Goal: Task Accomplishment & Management: Use online tool/utility

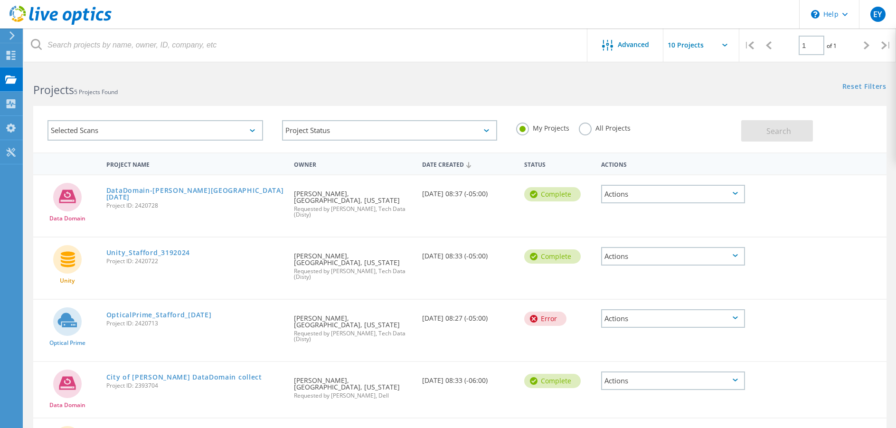
scroll to position [51, 0]
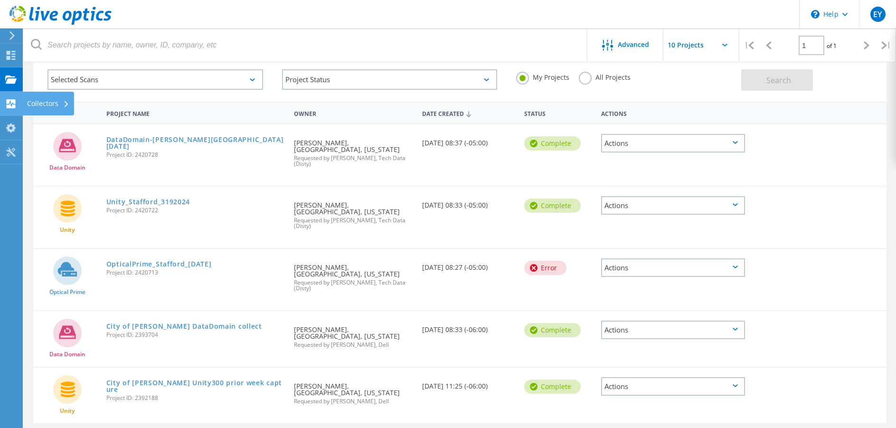
click at [41, 102] on div "Collectors" at bounding box center [48, 103] width 42 height 7
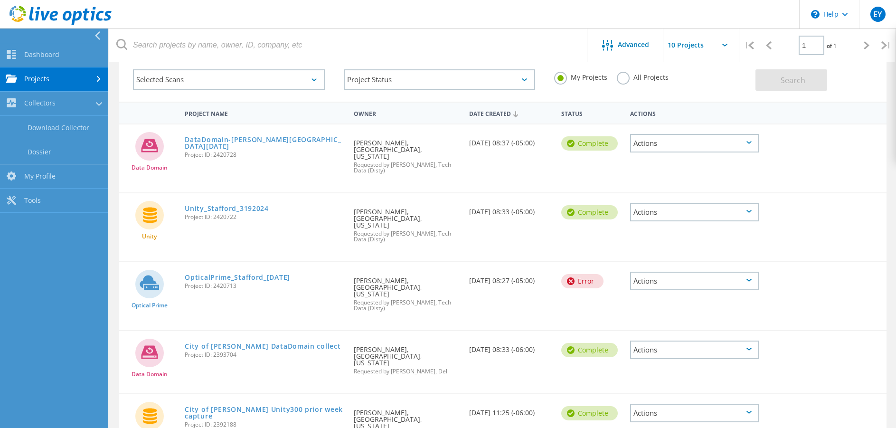
click at [691, 147] on div "Actions" at bounding box center [694, 143] width 129 height 19
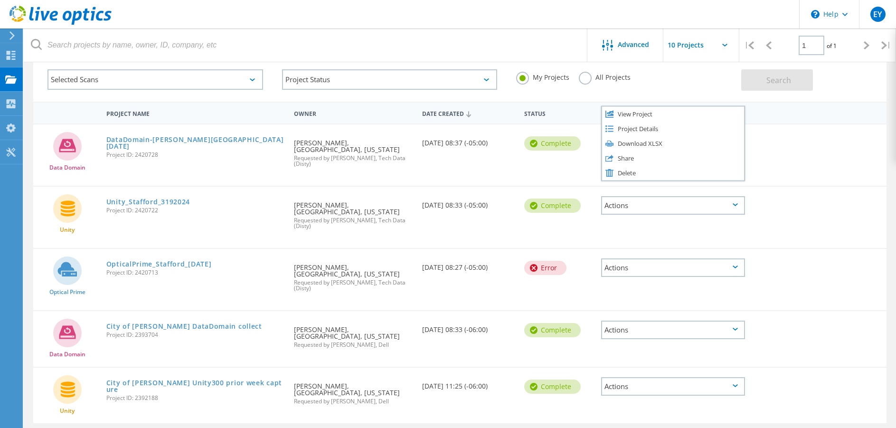
click at [866, 168] on div "Data Domain DataDomain-[PERSON_NAME][GEOGRAPHIC_DATA][DATE] Project ID: 2420728…" at bounding box center [459, 154] width 853 height 61
click at [823, 169] on div "Data Domain DataDomain-[PERSON_NAME][GEOGRAPHIC_DATA][DATE] Project ID: 2420728…" at bounding box center [459, 154] width 853 height 61
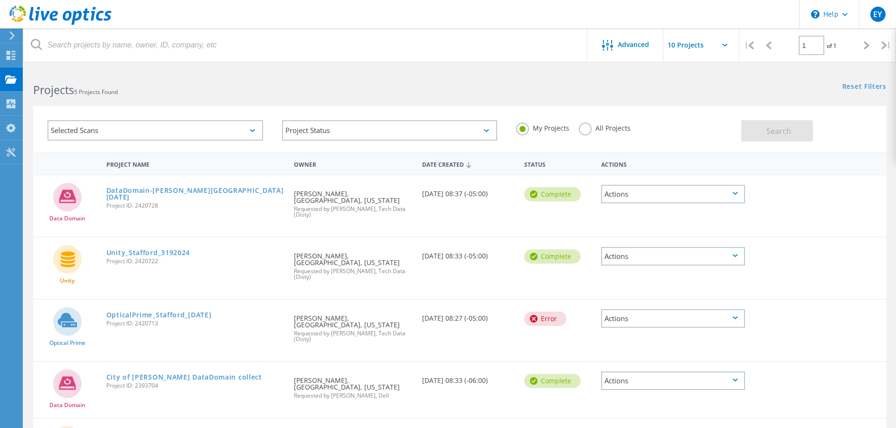
click at [723, 49] on input "text" at bounding box center [710, 44] width 95 height 33
click at [886, 46] on div "|" at bounding box center [885, 45] width 19 height 34
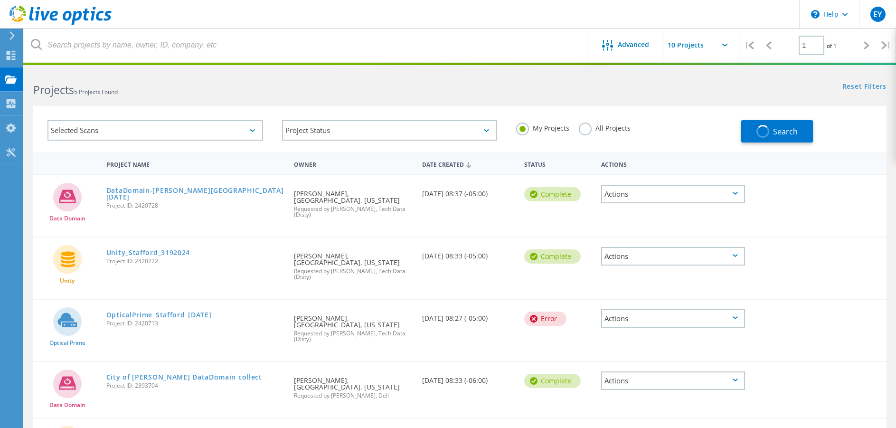
click at [758, 50] on div "|" at bounding box center [748, 45] width 19 height 34
click at [753, 47] on icon at bounding box center [751, 45] width 6 height 8
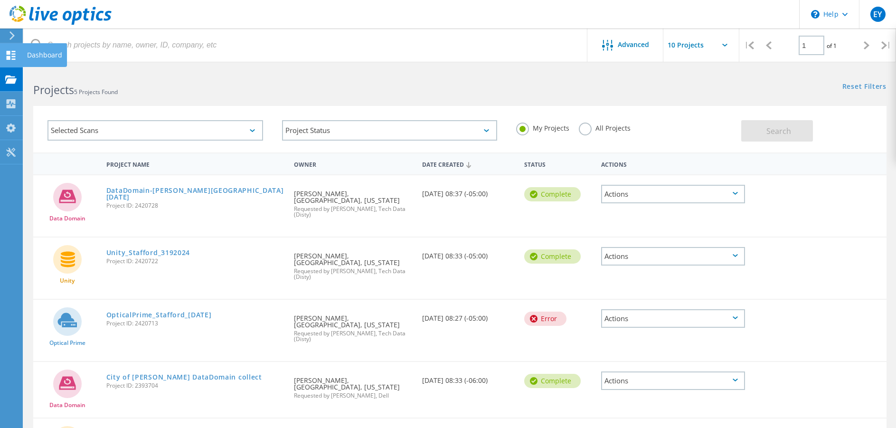
click at [11, 51] on icon at bounding box center [10, 55] width 11 height 9
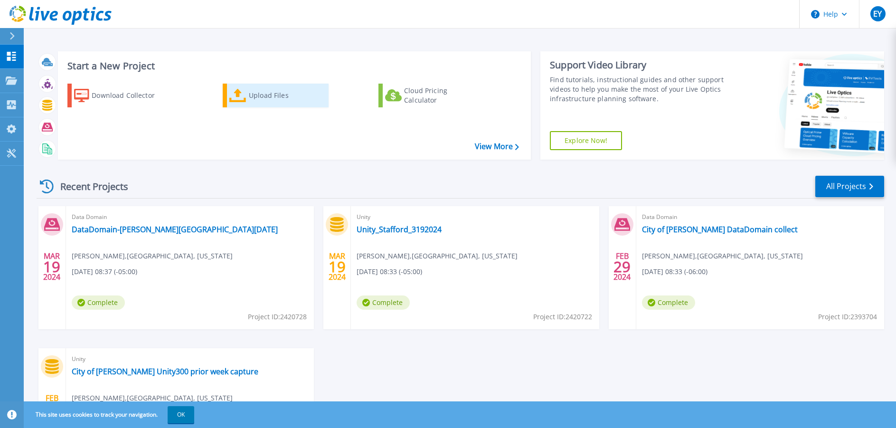
click at [268, 94] on div "Upload Files" at bounding box center [287, 95] width 76 height 19
